Goal: Go to known website: Access a specific website the user already knows

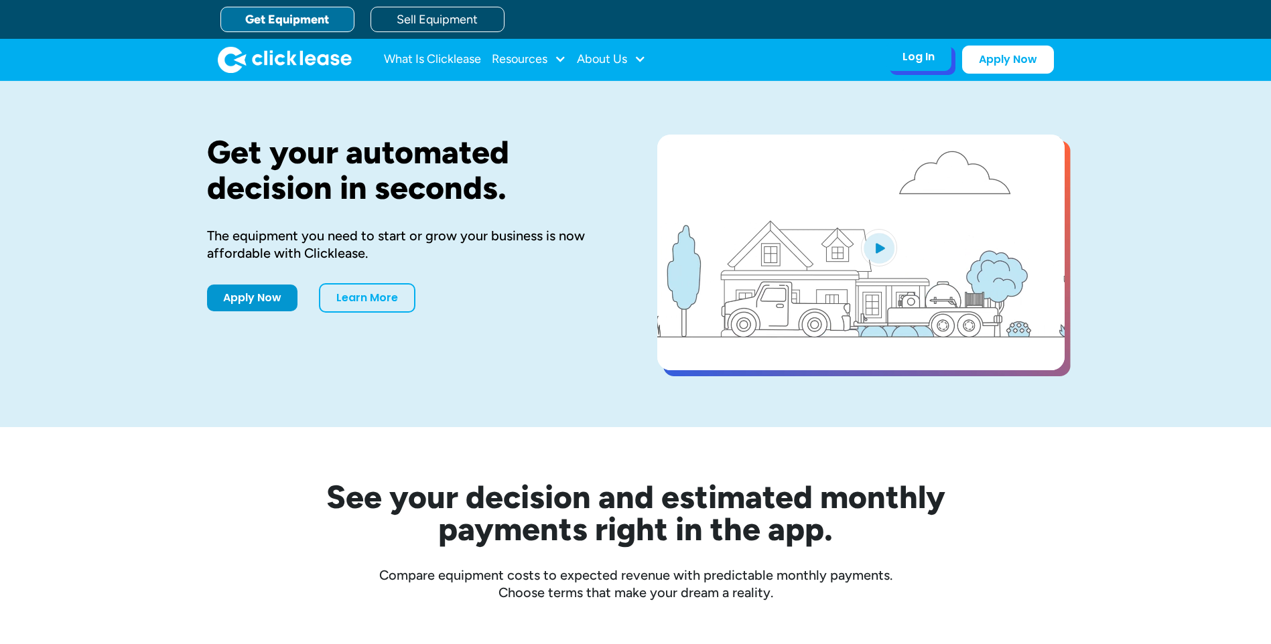
click at [926, 61] on div "Log In" at bounding box center [918, 56] width 32 height 13
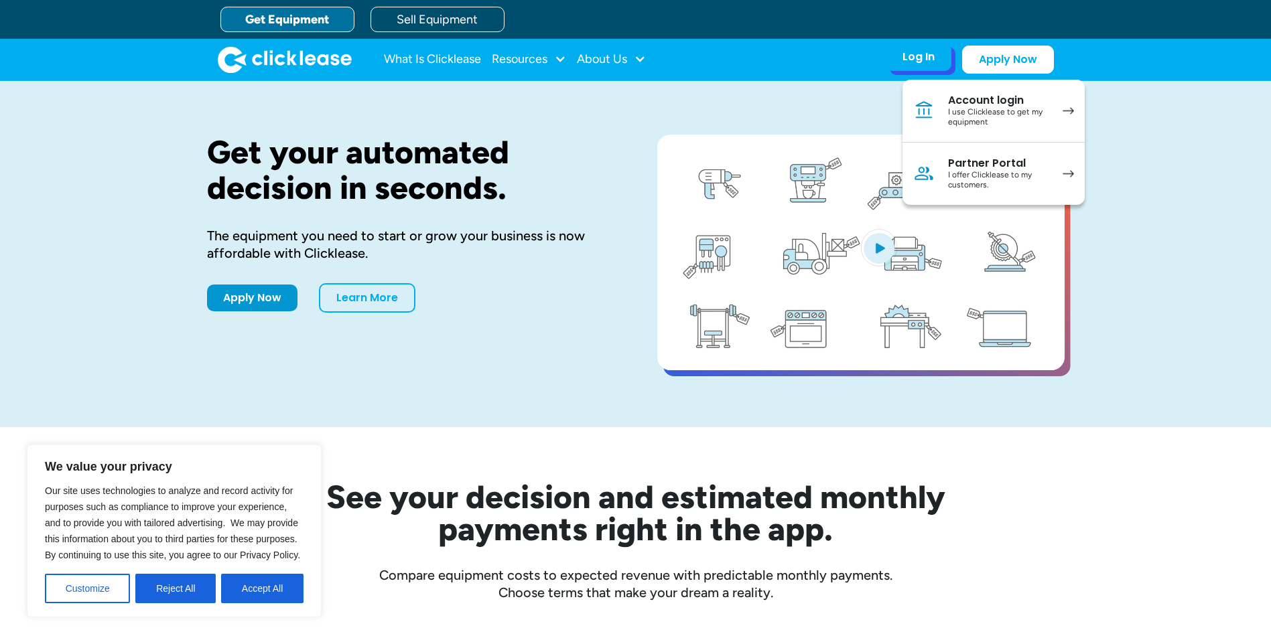
click at [959, 121] on div "I use Clicklease to get my equipment" at bounding box center [998, 117] width 101 height 21
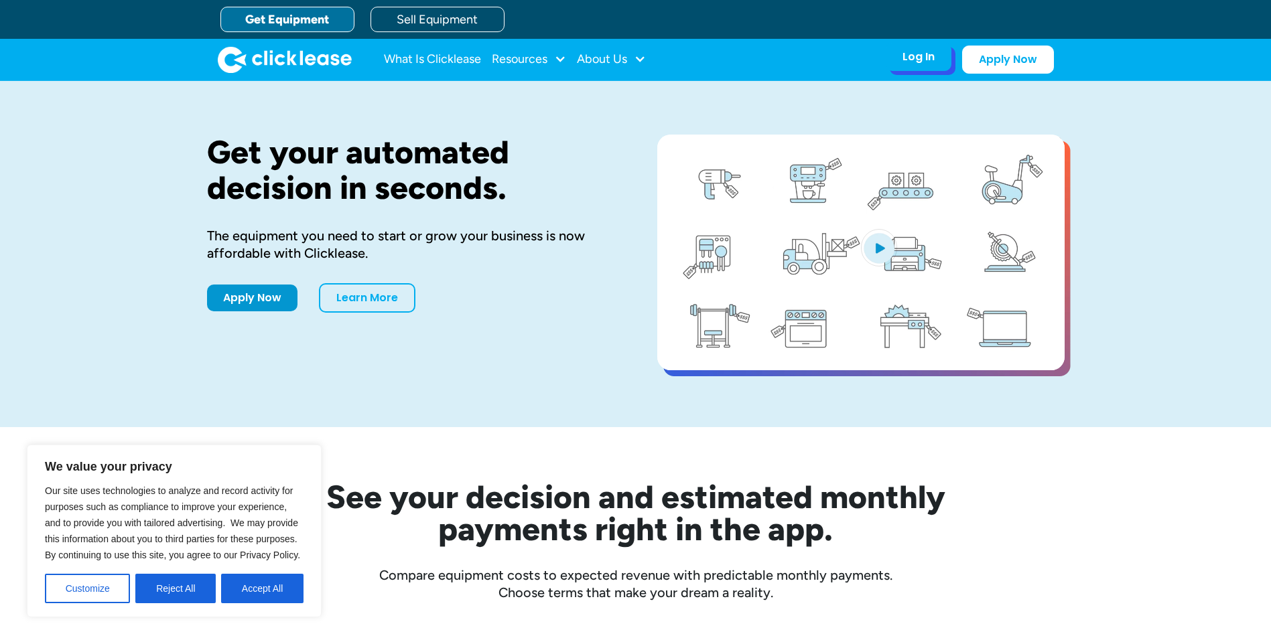
click at [939, 60] on div "Log In Account login I use Clicklease to get my equipment Partner Portal I offe…" at bounding box center [919, 57] width 66 height 28
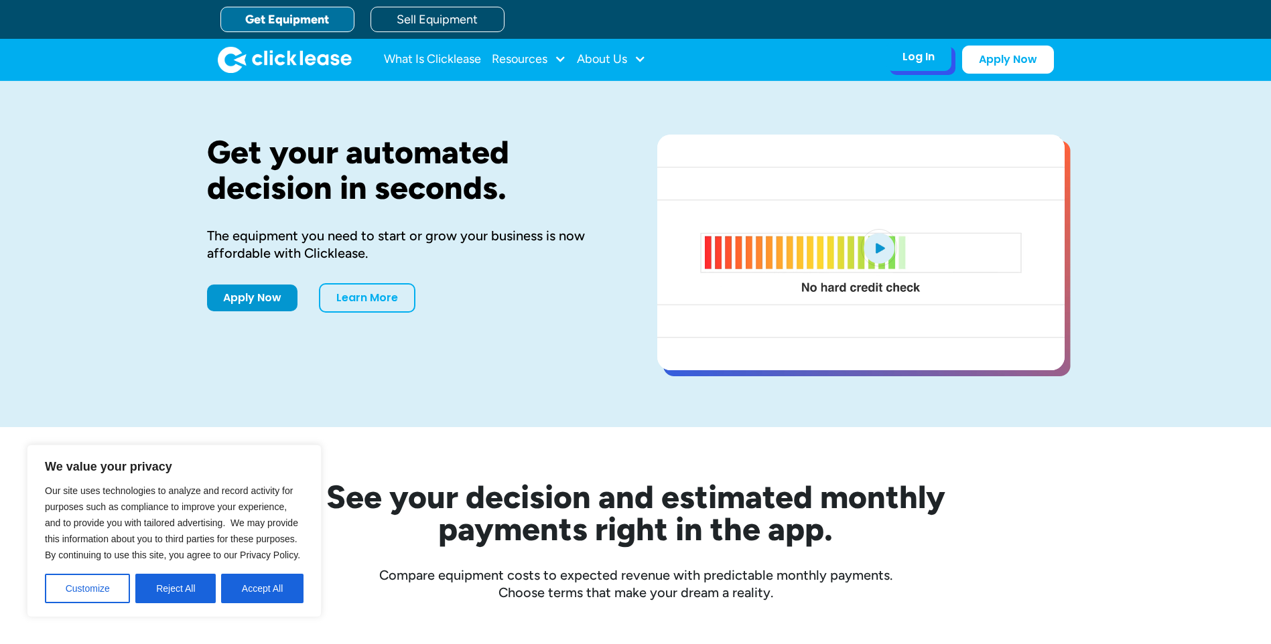
click at [926, 56] on div "Log In" at bounding box center [918, 56] width 32 height 13
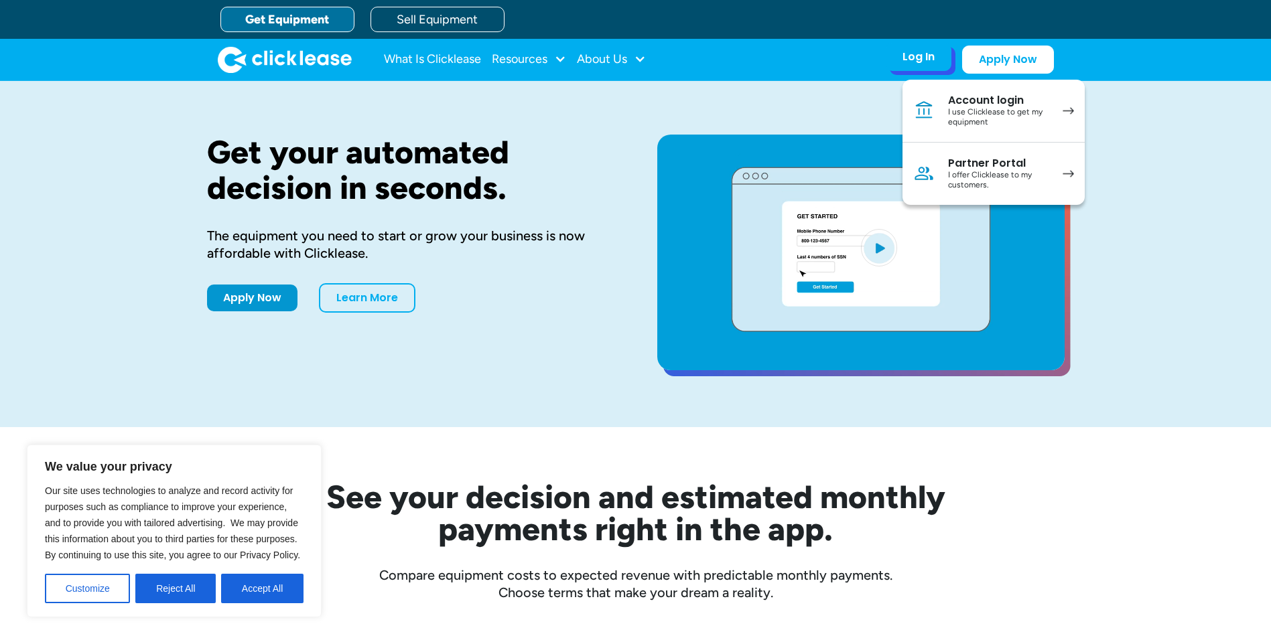
click at [985, 178] on div "I offer Clicklease to my customers." at bounding box center [998, 180] width 101 height 21
